Goal: Check status: Check status

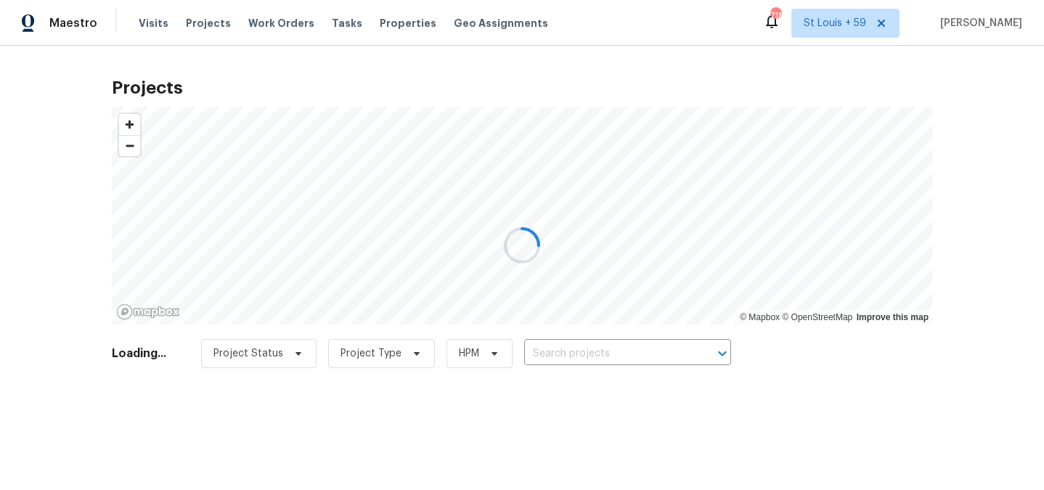
click at [584, 354] on div at bounding box center [522, 245] width 1044 height 490
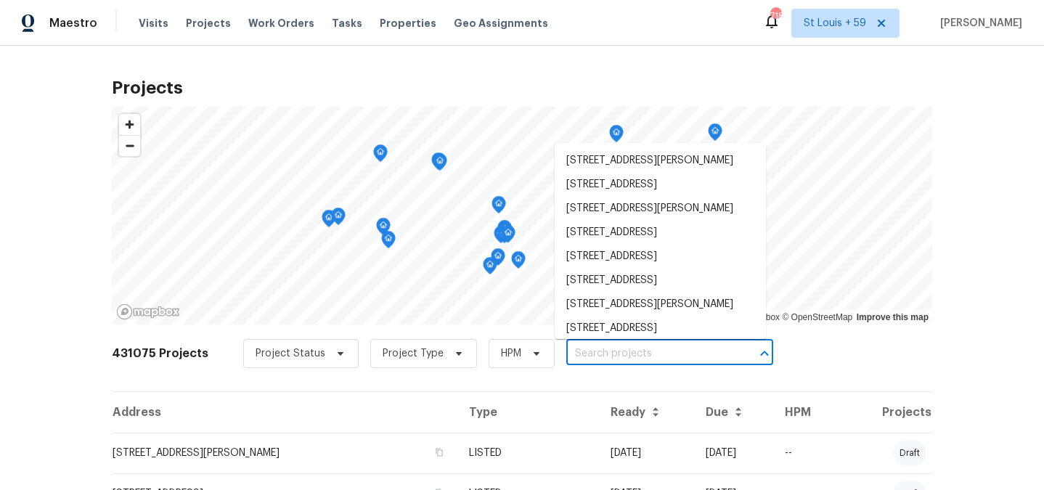
click at [584, 354] on input "text" at bounding box center [649, 354] width 166 height 23
paste input "[STREET_ADDRESS][PERSON_NAME][PERSON_NAME]"
type input "[STREET_ADDRESS][PERSON_NAME][PERSON_NAME]"
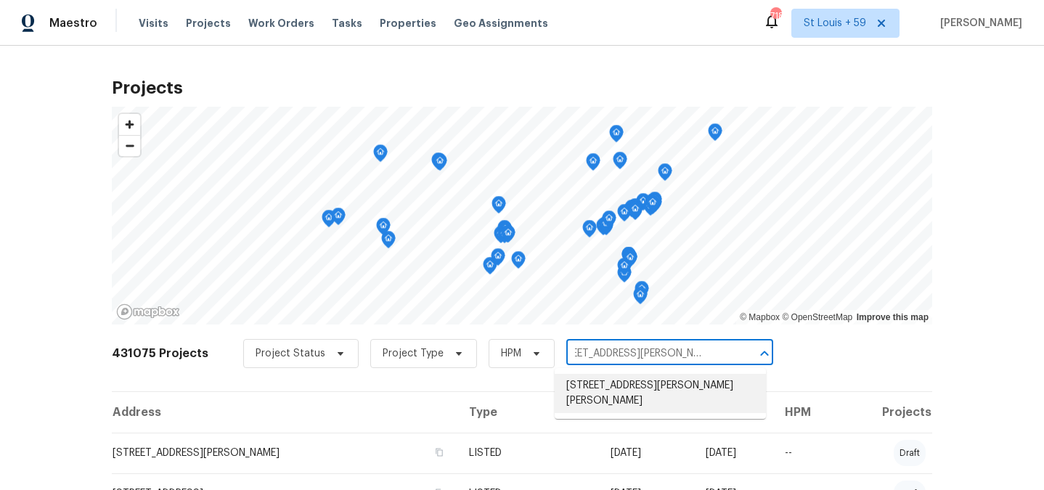
click at [599, 386] on li "[STREET_ADDRESS][PERSON_NAME][PERSON_NAME]" at bounding box center [660, 393] width 211 height 39
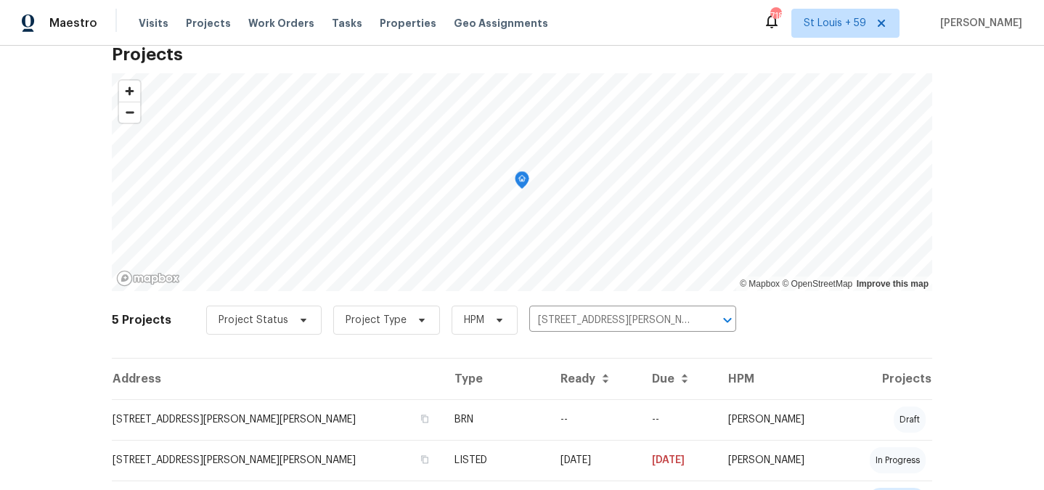
scroll to position [38, 0]
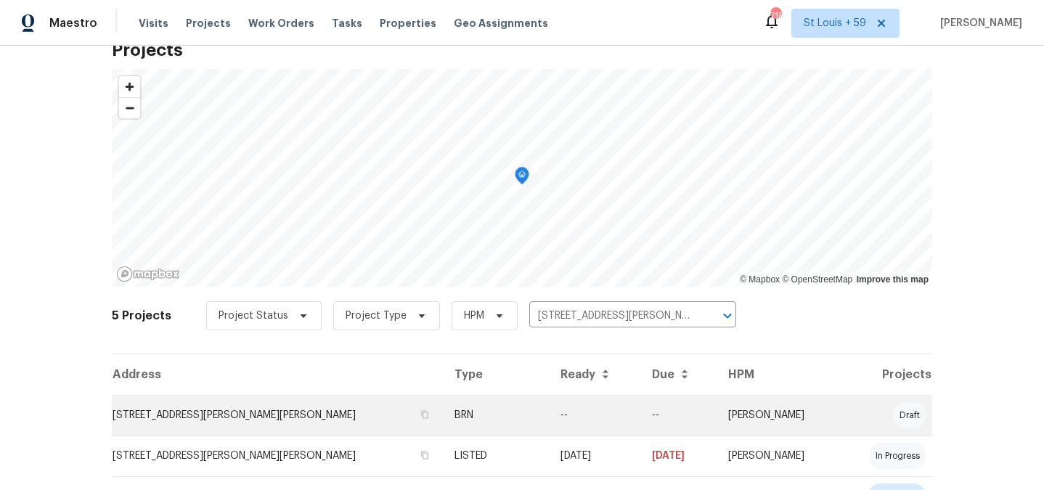
click at [173, 413] on td "[STREET_ADDRESS][PERSON_NAME][PERSON_NAME]" at bounding box center [277, 415] width 331 height 41
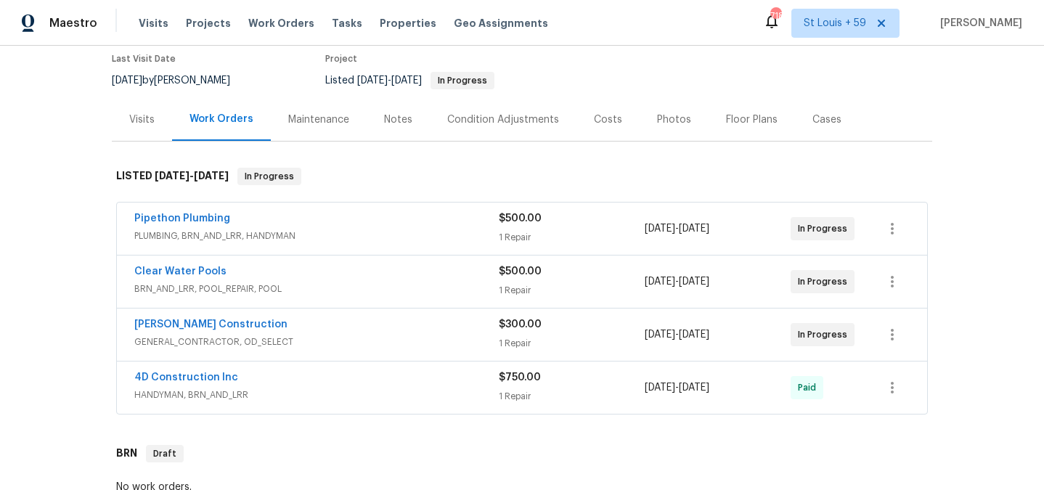
scroll to position [163, 0]
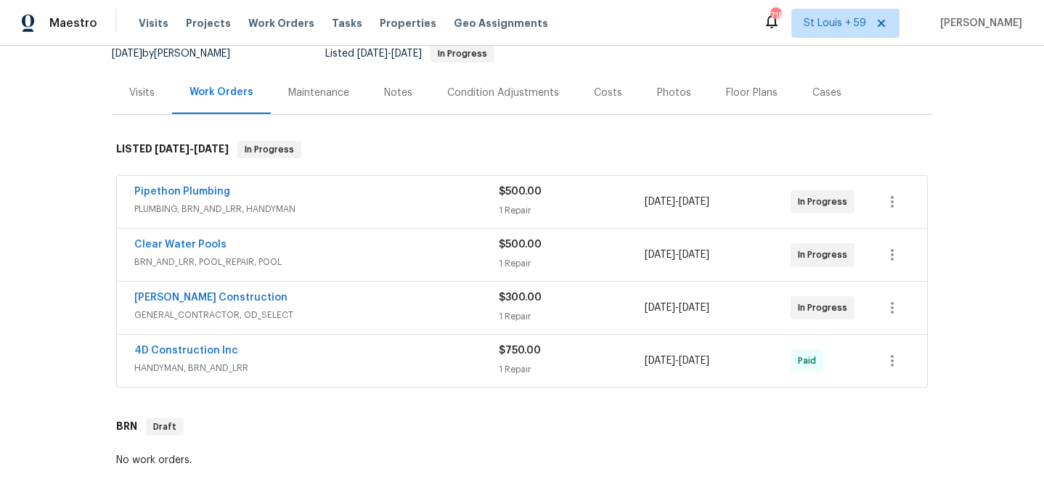
click at [436, 255] on span "BRN_AND_LRR, POOL_REPAIR, POOL" at bounding box center [316, 262] width 365 height 15
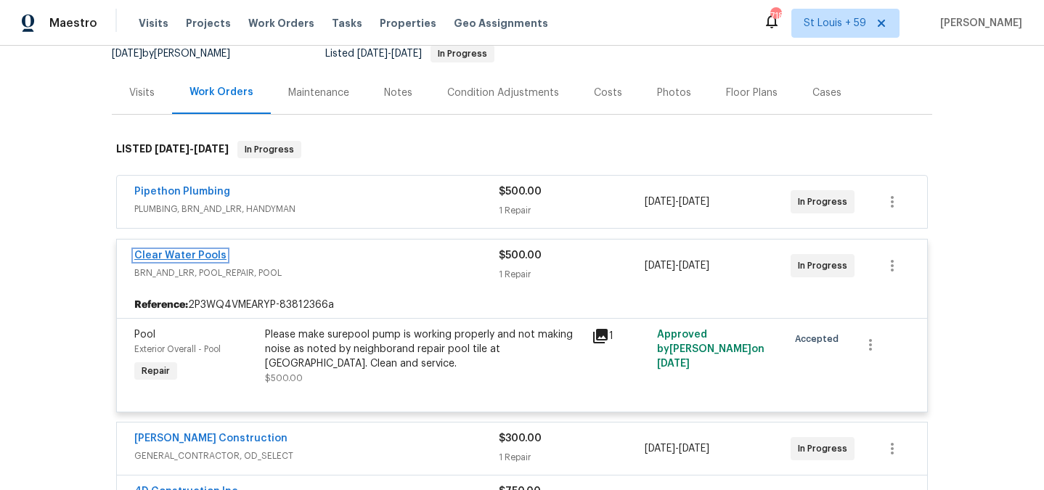
click at [189, 251] on link "Clear Water Pools" at bounding box center [180, 256] width 92 height 10
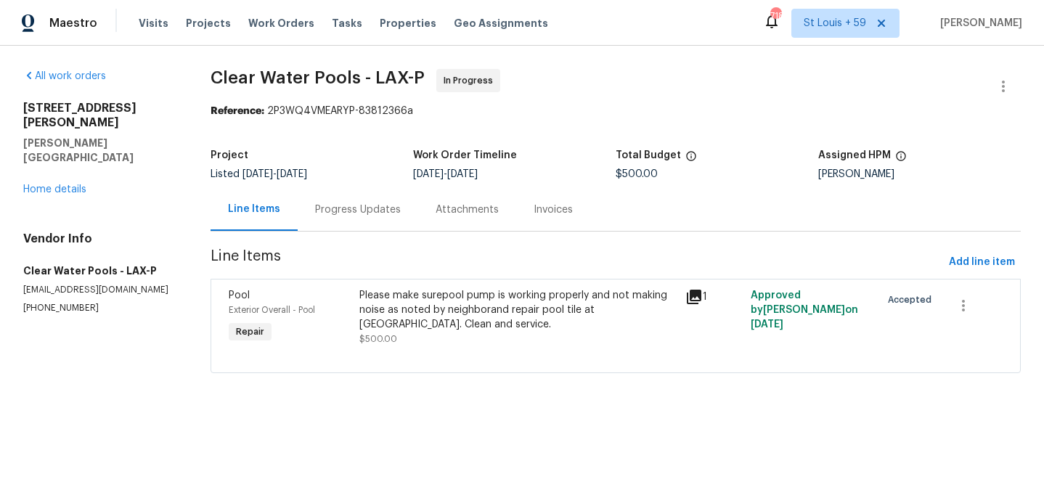
click at [394, 211] on div "Progress Updates" at bounding box center [358, 210] width 86 height 15
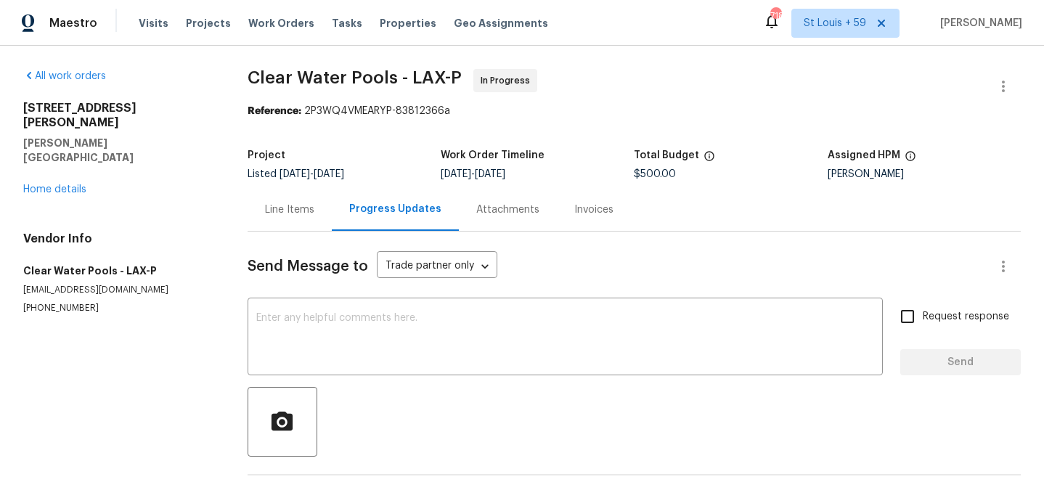
scroll to position [192, 0]
